Goal: Task Accomplishment & Management: Manage account settings

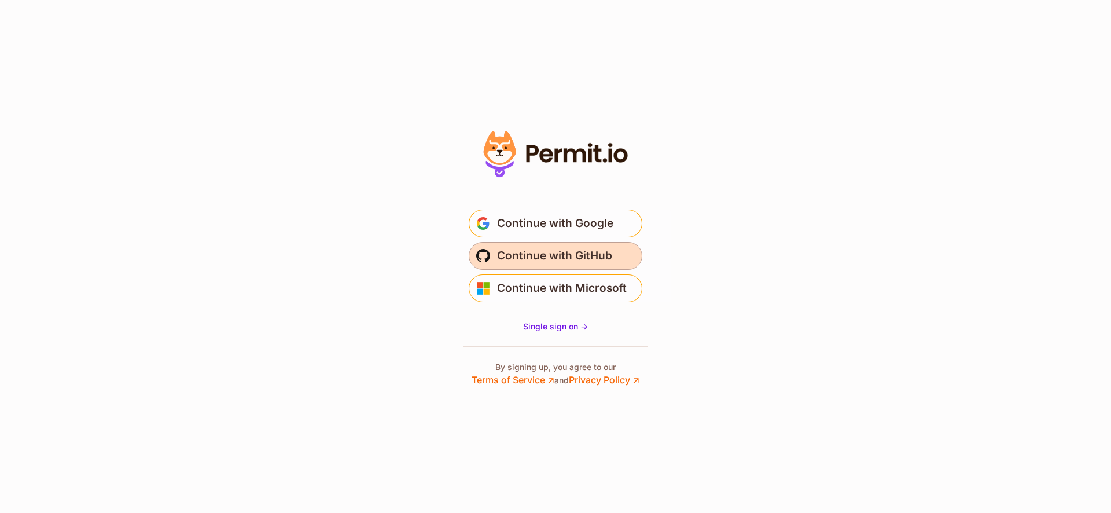
click at [592, 259] on span "Continue with GitHub" at bounding box center [554, 256] width 115 height 19
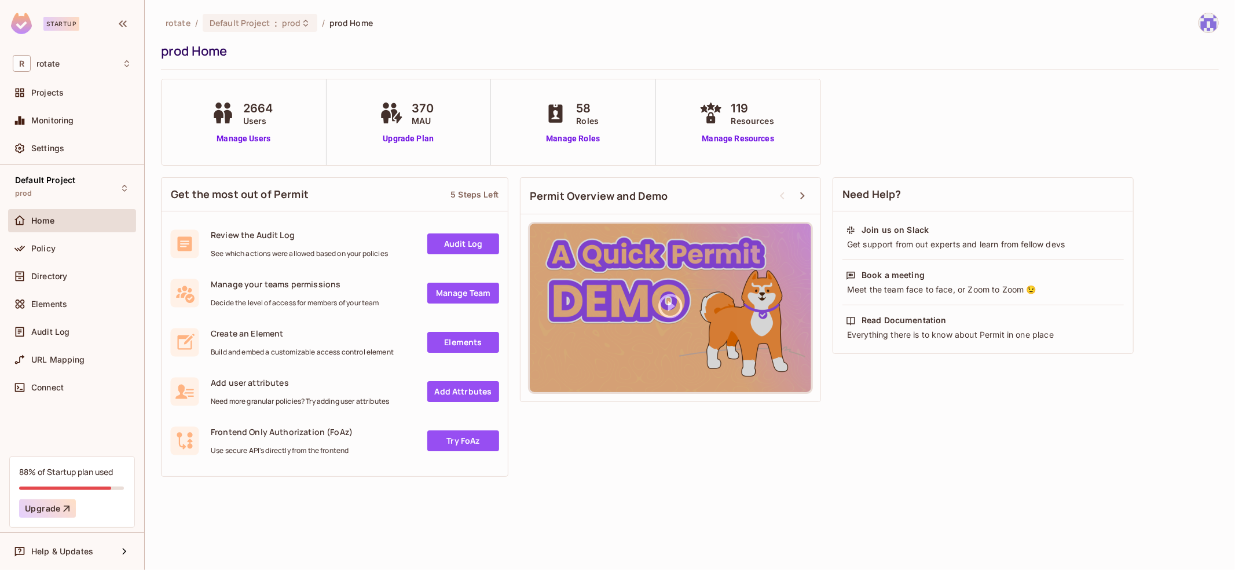
click at [96, 261] on div "Policy" at bounding box center [72, 251] width 128 height 28
click at [64, 273] on span "Directory" at bounding box center [49, 275] width 36 height 9
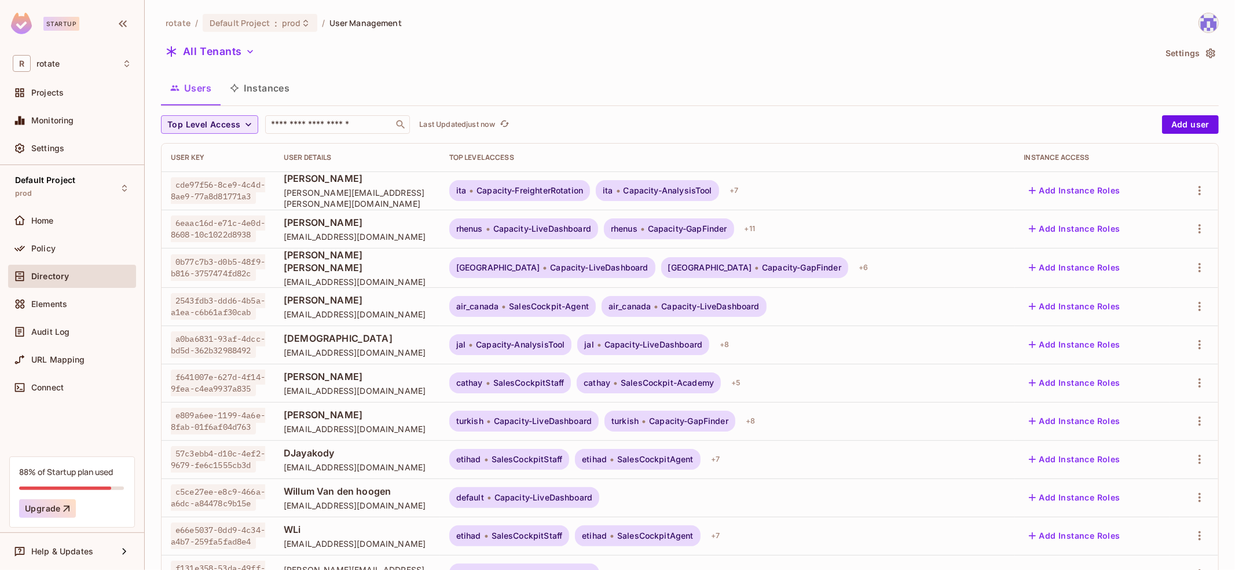
click at [213, 127] on span "Top Level Access" at bounding box center [203, 125] width 73 height 14
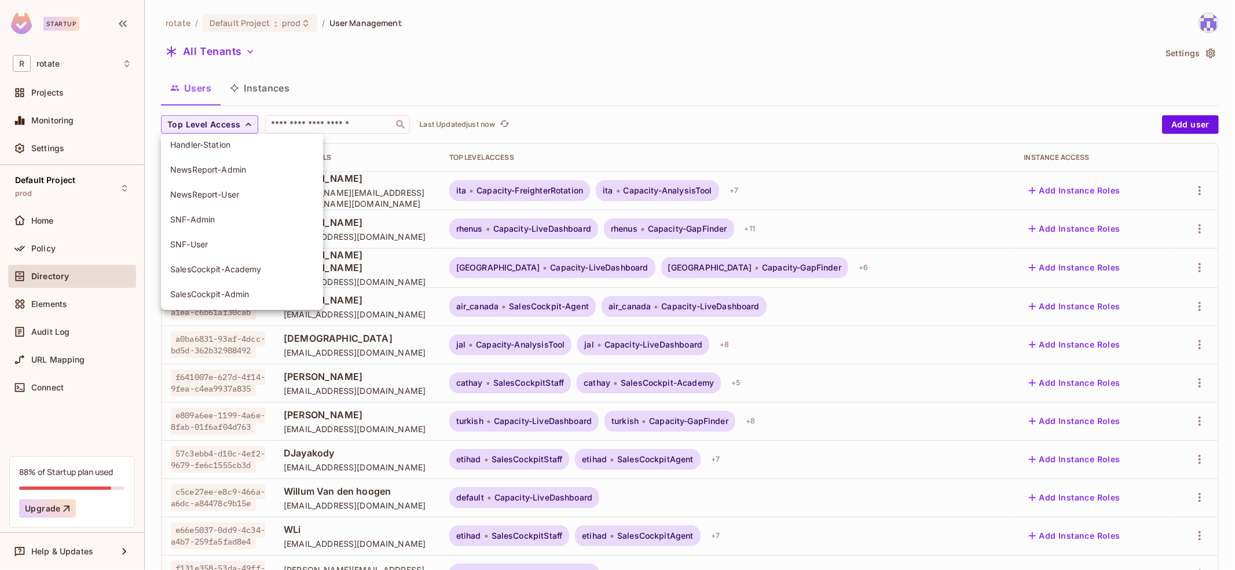
scroll to position [531, 0]
click at [228, 240] on span "SNF-User" at bounding box center [242, 242] width 144 height 11
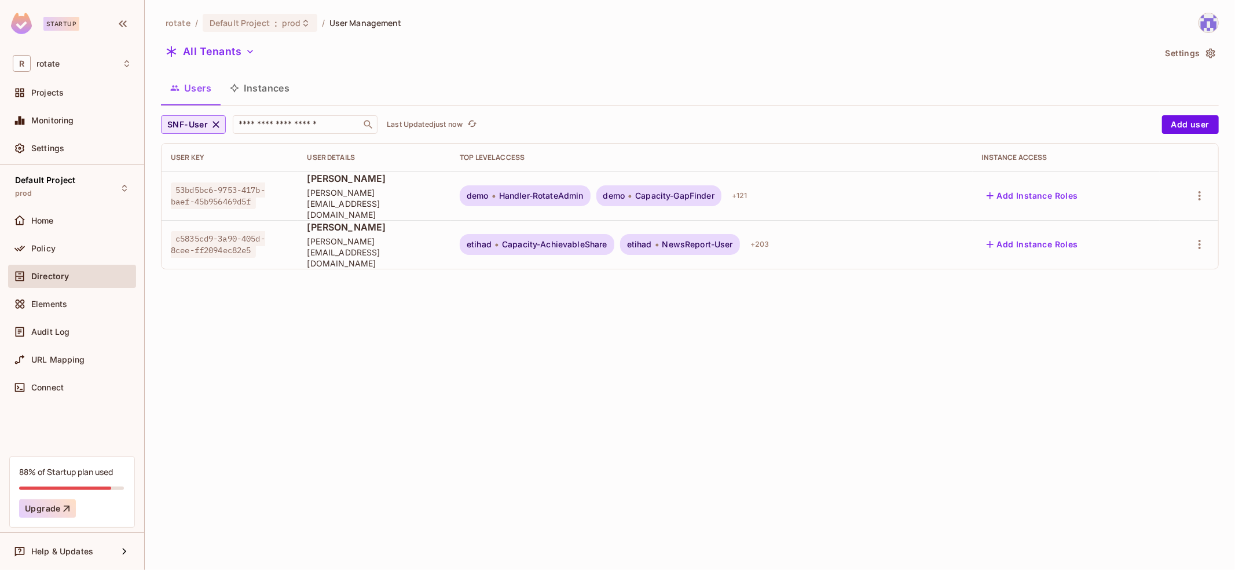
click at [194, 129] on span "SNF-User" at bounding box center [187, 125] width 41 height 14
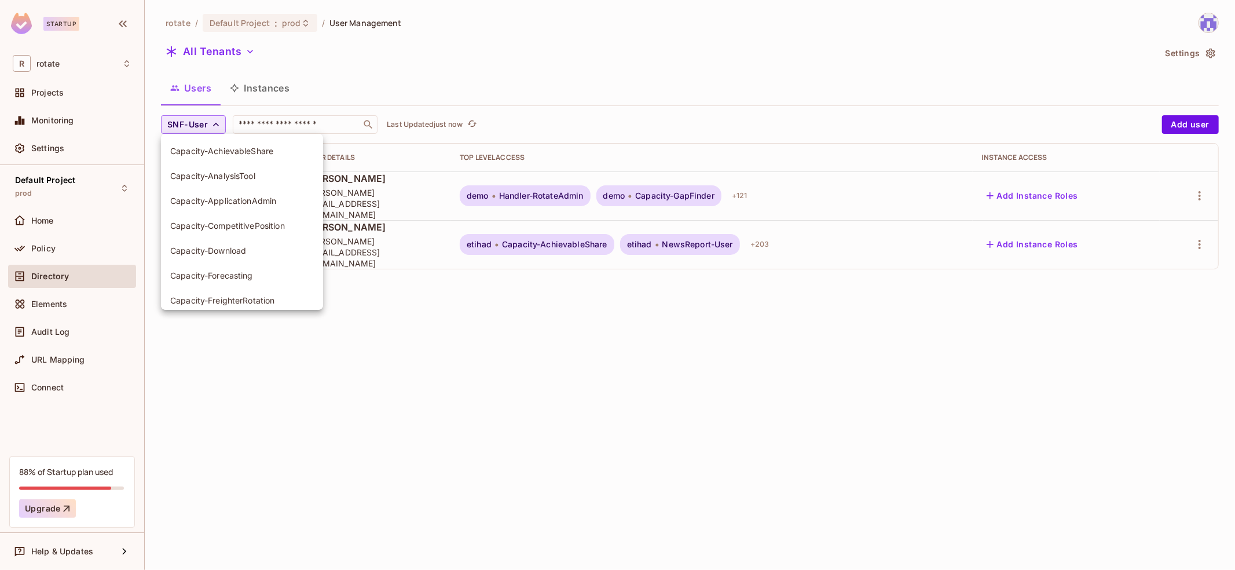
scroll to position [553, 0]
click at [263, 193] on span "SNF-Admin" at bounding box center [242, 195] width 144 height 11
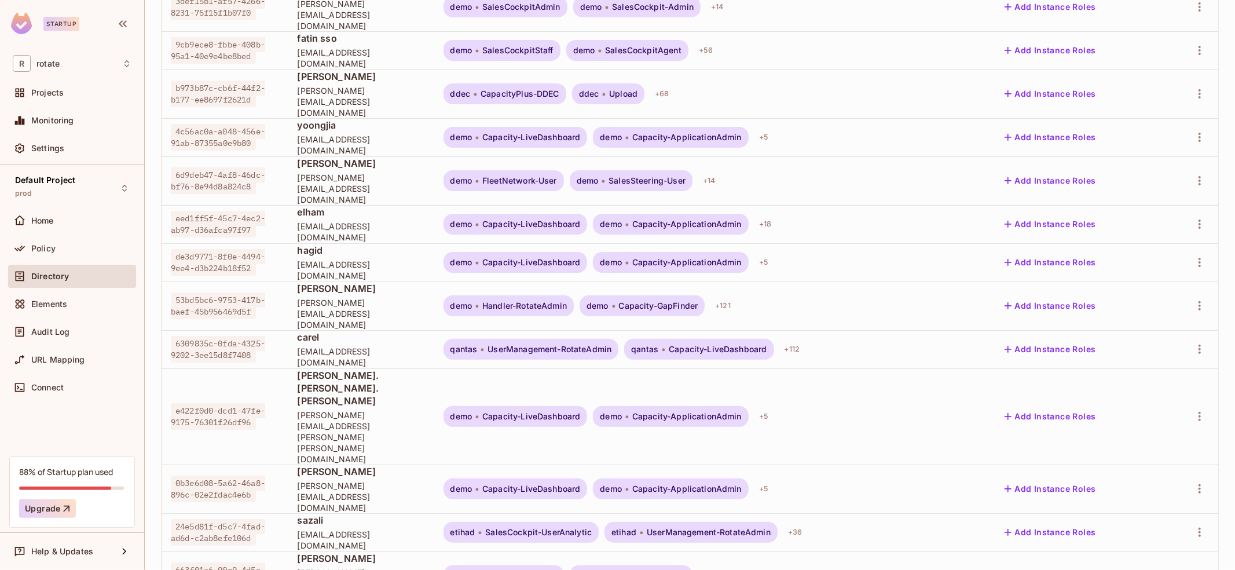
scroll to position [200, 0]
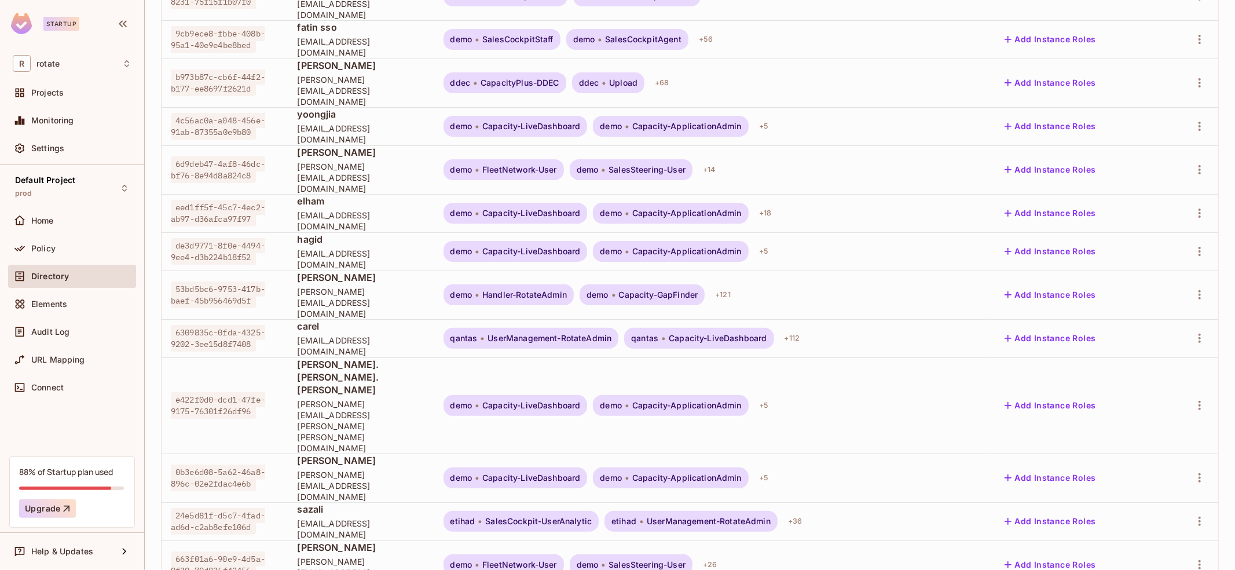
click at [1176, 519] on body "Startup R rotate Projects Monitoring Settings Default Project prod Home Policy …" at bounding box center [617, 285] width 1235 height 570
click at [1191, 526] on li "50 / page" at bounding box center [1180, 519] width 58 height 24
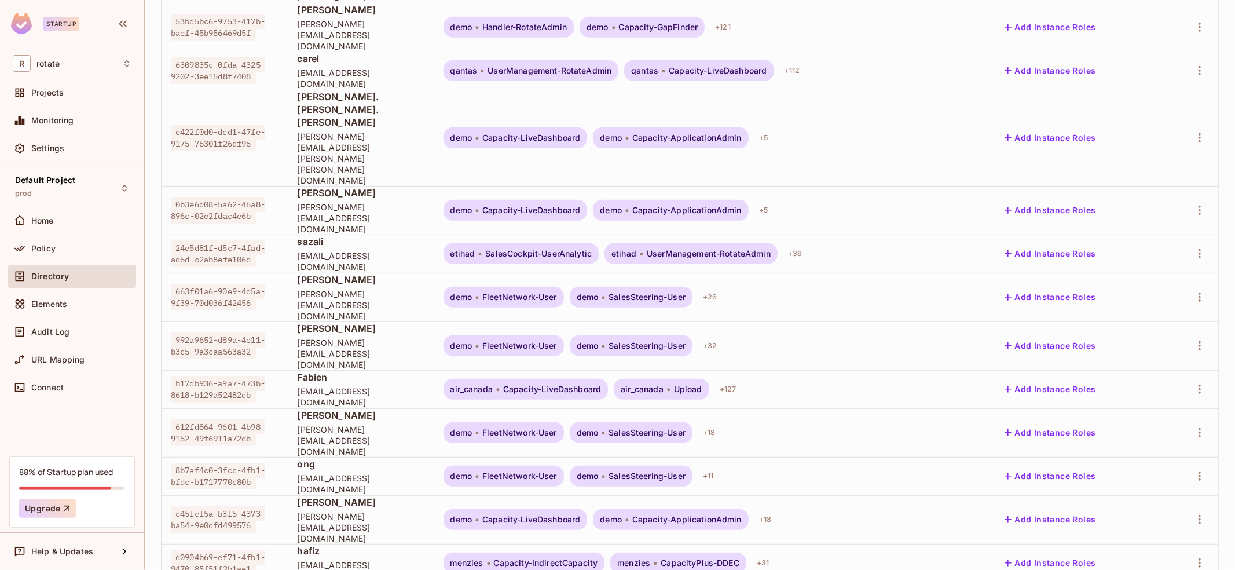
scroll to position [0, 0]
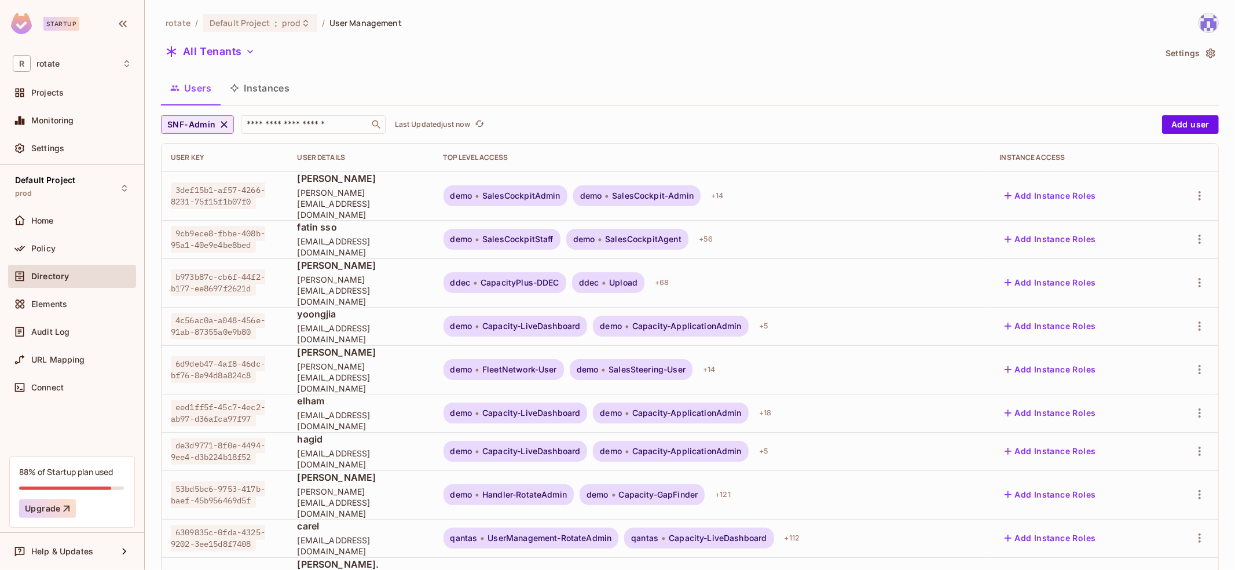
click at [199, 126] on span "SNF-Admin" at bounding box center [191, 125] width 49 height 14
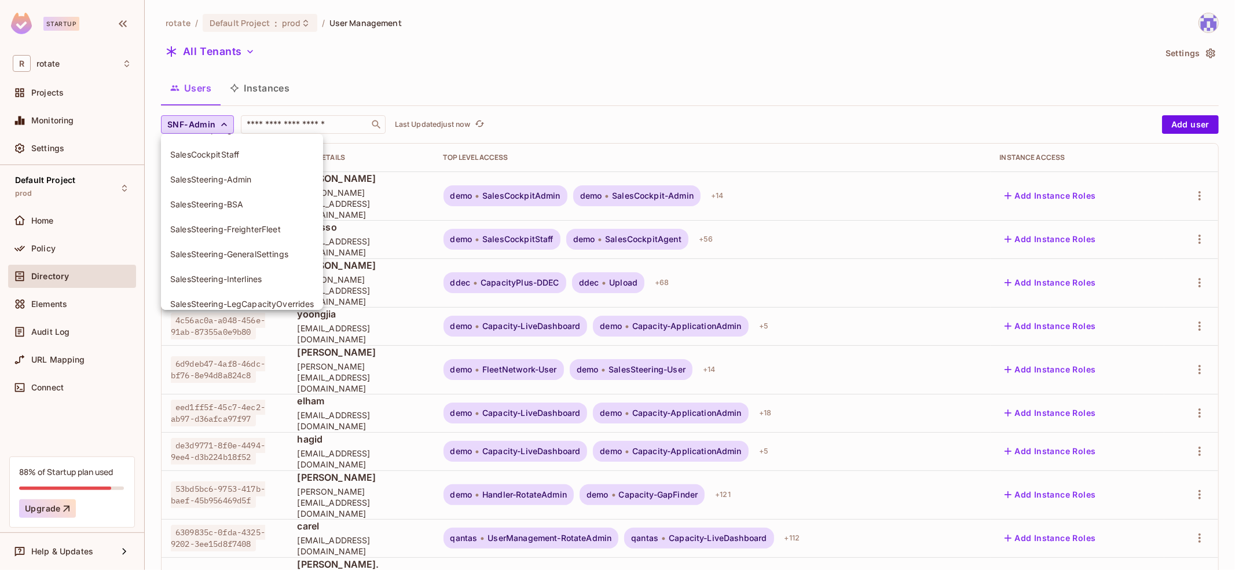
scroll to position [948, 0]
click at [264, 184] on li "SalesSteering-Admin" at bounding box center [242, 176] width 162 height 25
